Goal: Transaction & Acquisition: Purchase product/service

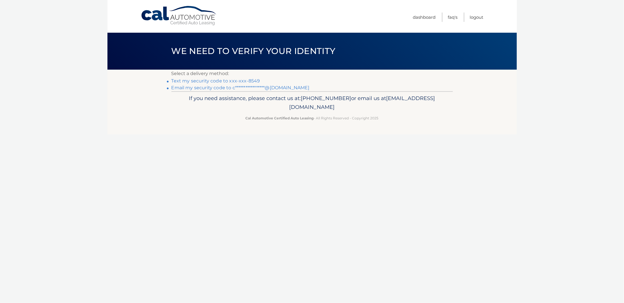
click at [220, 80] on link "Text my security code to xxx-xxx-8549" at bounding box center [215, 80] width 89 height 5
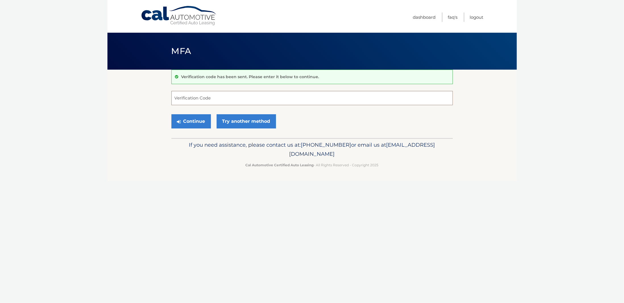
click at [227, 96] on input "Verification Code" at bounding box center [311, 98] width 281 height 14
type input "806946"
click at [171, 114] on button "Continue" at bounding box center [191, 121] width 40 height 14
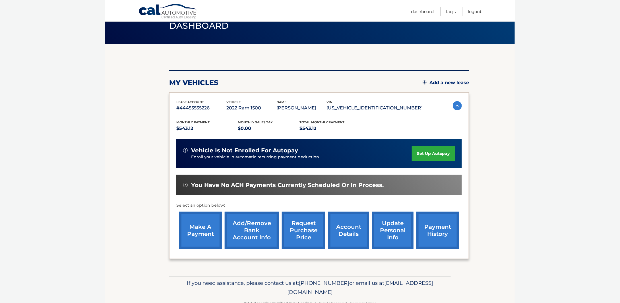
scroll to position [40, 0]
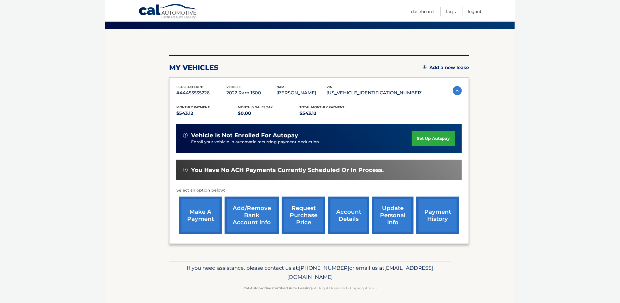
click at [201, 219] on link "make a payment" at bounding box center [200, 215] width 43 height 37
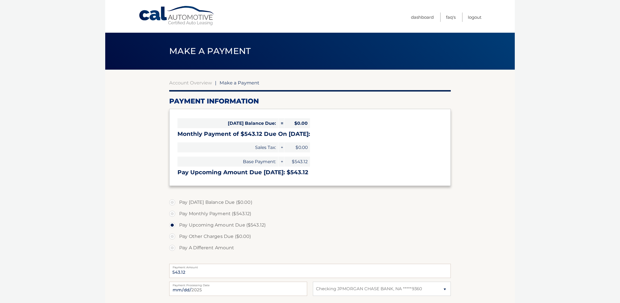
select select "MzlmM2U1NDYtNjlmNC00N2Y1LWIxNjgtZTk0ODU5OWFkZWM0"
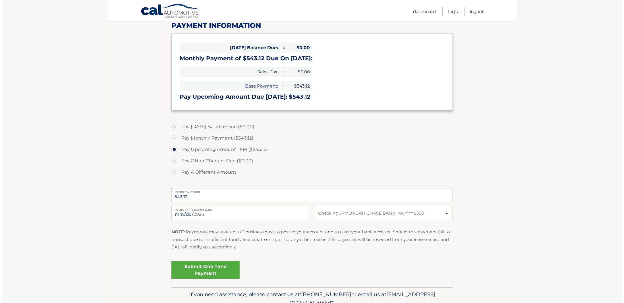
scroll to position [103, 0]
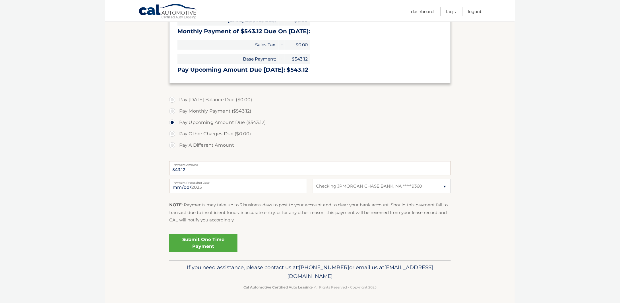
click at [184, 243] on link "Submit One Time Payment" at bounding box center [203, 243] width 68 height 18
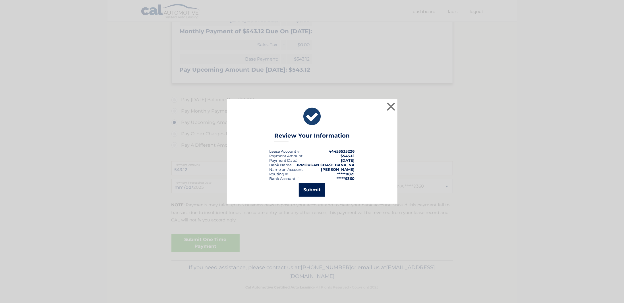
click at [321, 186] on button "Submit" at bounding box center [312, 190] width 26 height 14
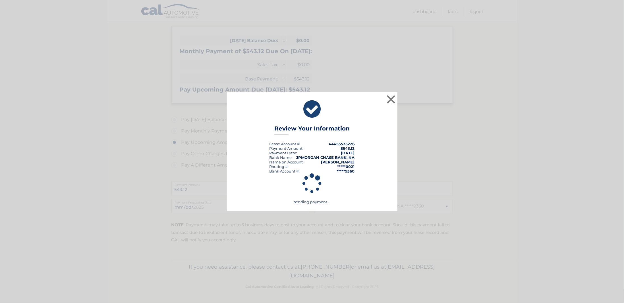
scroll to position [82, 0]
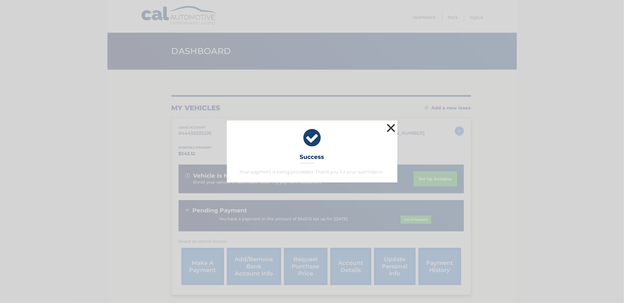
click at [391, 125] on button "×" at bounding box center [390, 127] width 11 height 11
